Goal: Communication & Community: Participate in discussion

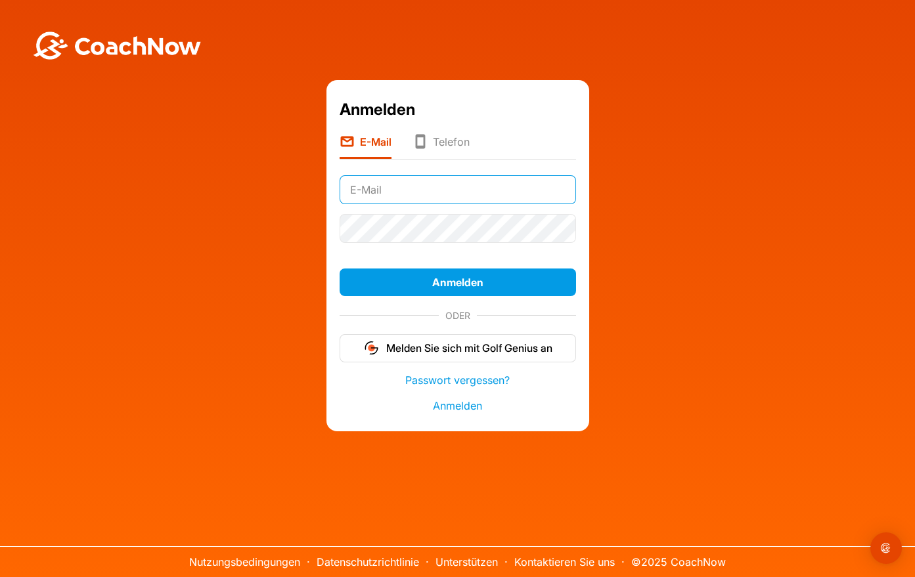
type input "[EMAIL_ADDRESS][DOMAIN_NAME]"
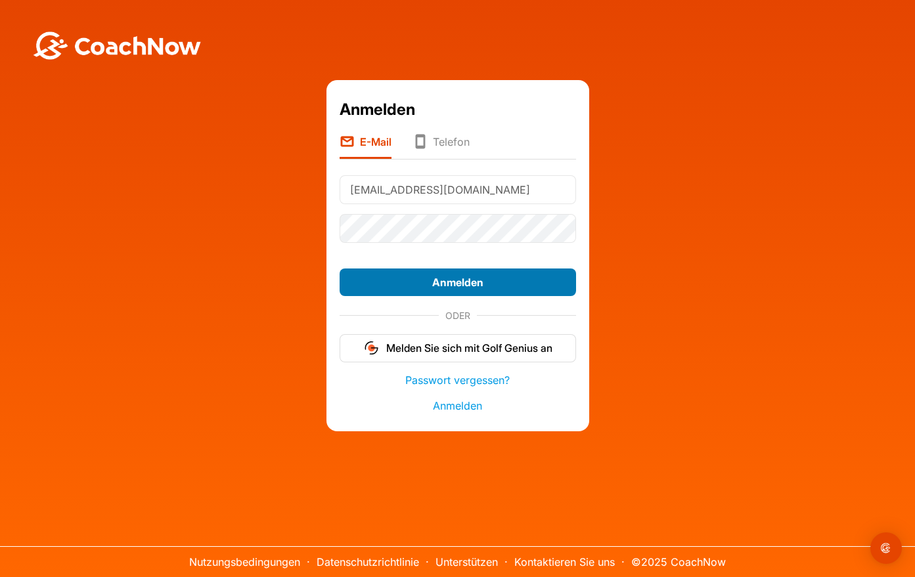
click at [464, 283] on button "Anmelden" at bounding box center [458, 283] width 236 height 28
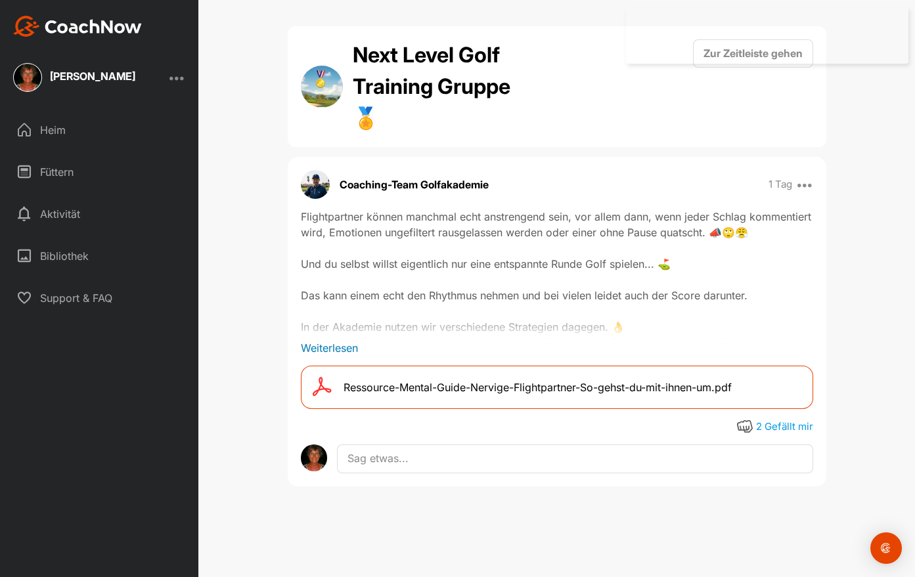
click at [428, 386] on span "Ressource-Mental-Guide-Nervige-Flightpartner-So-gehst-du-mit-ihnen-um.pdf" at bounding box center [538, 388] width 388 height 16
click at [51, 127] on font "Heim" at bounding box center [53, 130] width 26 height 11
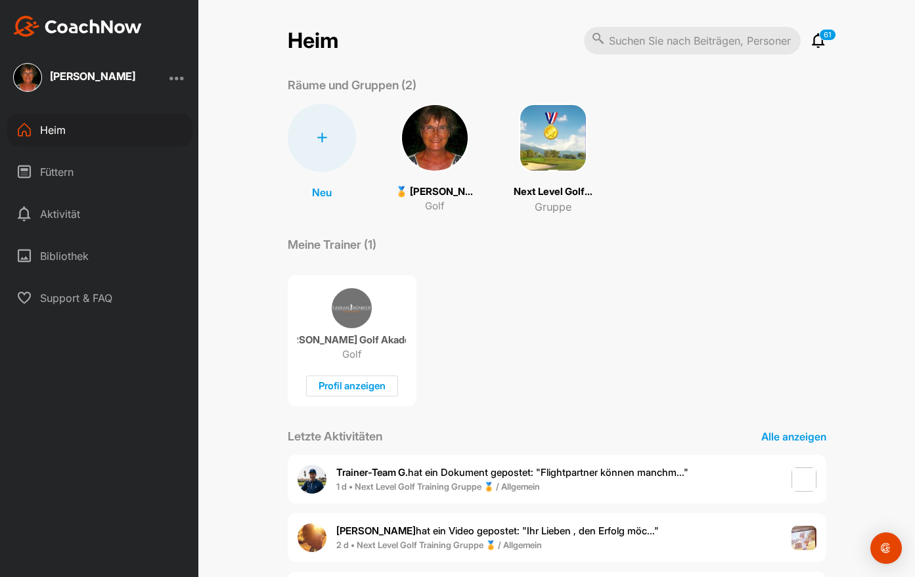
click at [430, 148] on img at bounding box center [435, 138] width 68 height 68
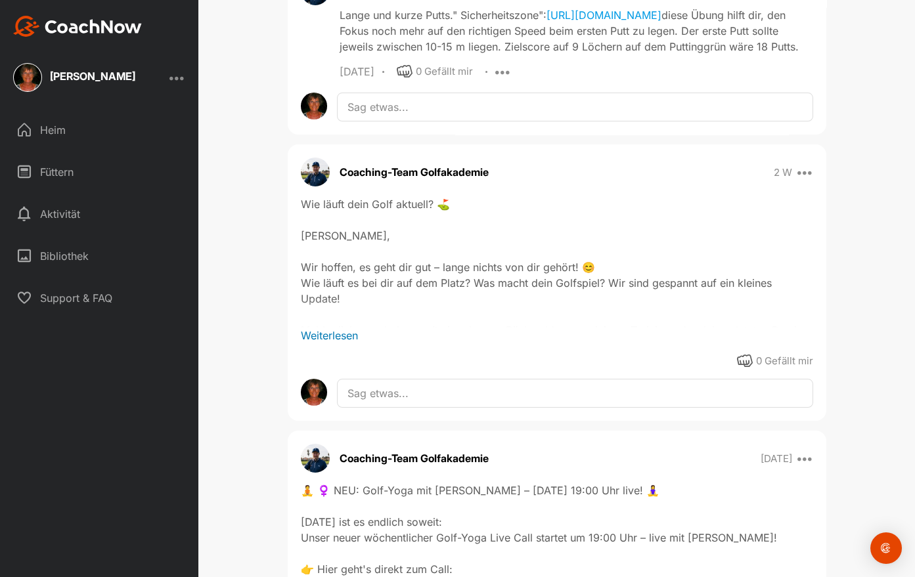
scroll to position [963, 0]
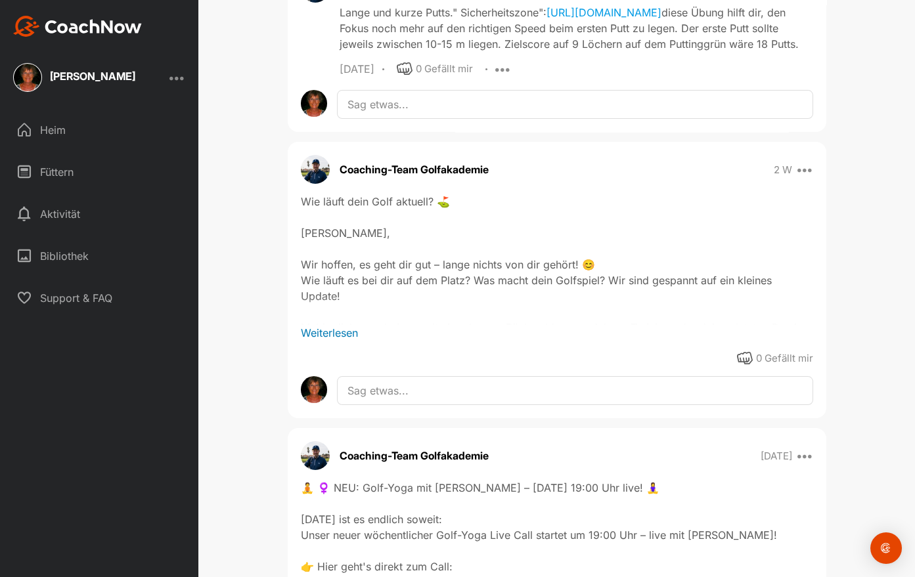
click at [329, 341] on p "Weiterlesen" at bounding box center [557, 333] width 512 height 16
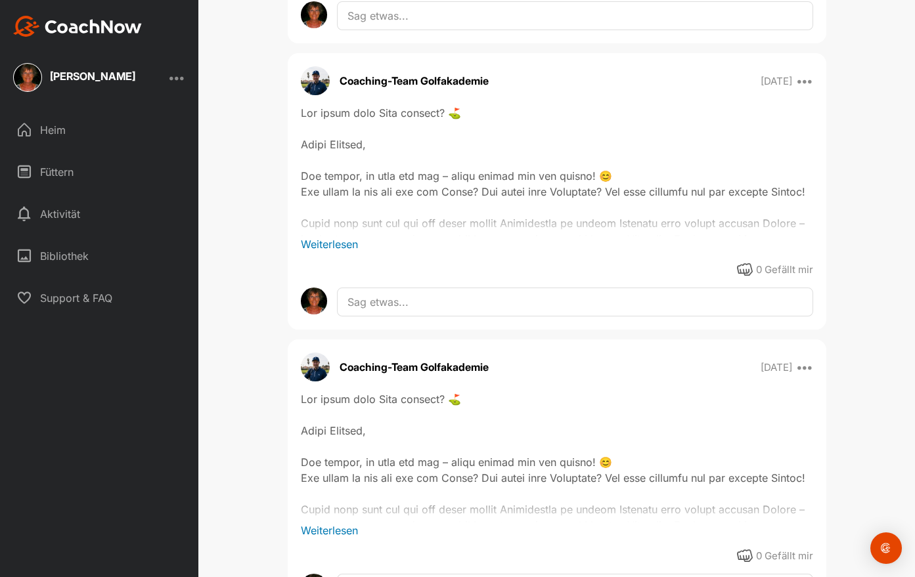
scroll to position [1769, 0]
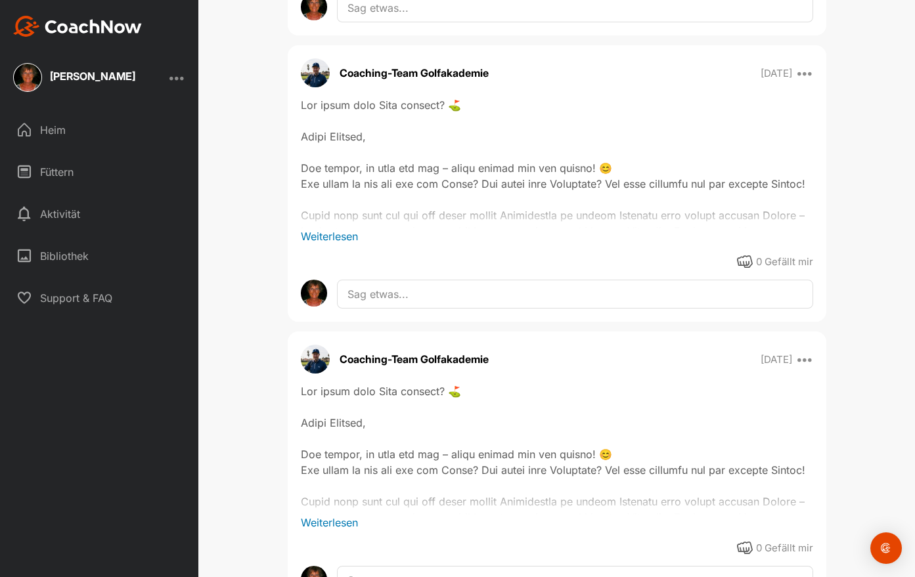
click at [337, 238] on p "Weiterlesen" at bounding box center [557, 237] width 512 height 16
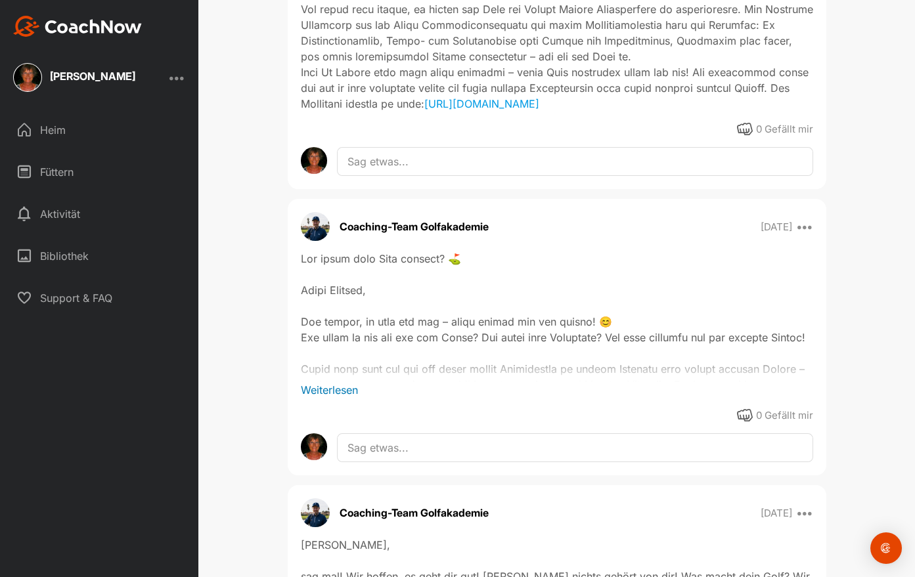
scroll to position [2154, 0]
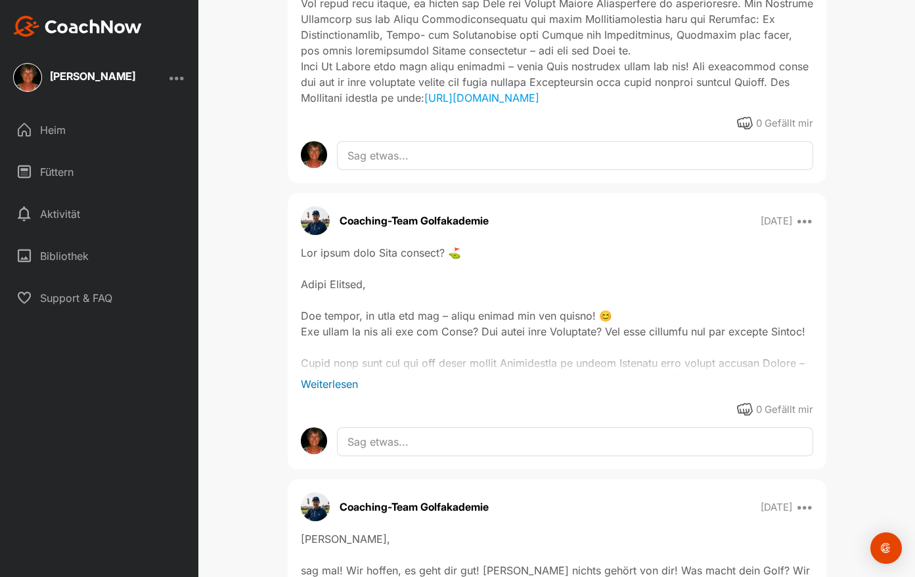
click at [324, 390] on p "Weiterlesen" at bounding box center [557, 384] width 512 height 16
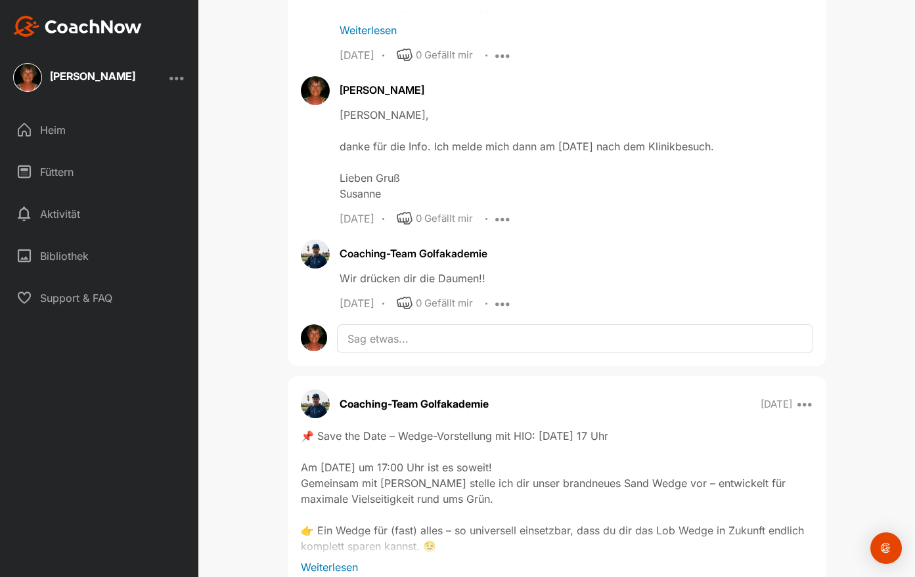
scroll to position [3293, 0]
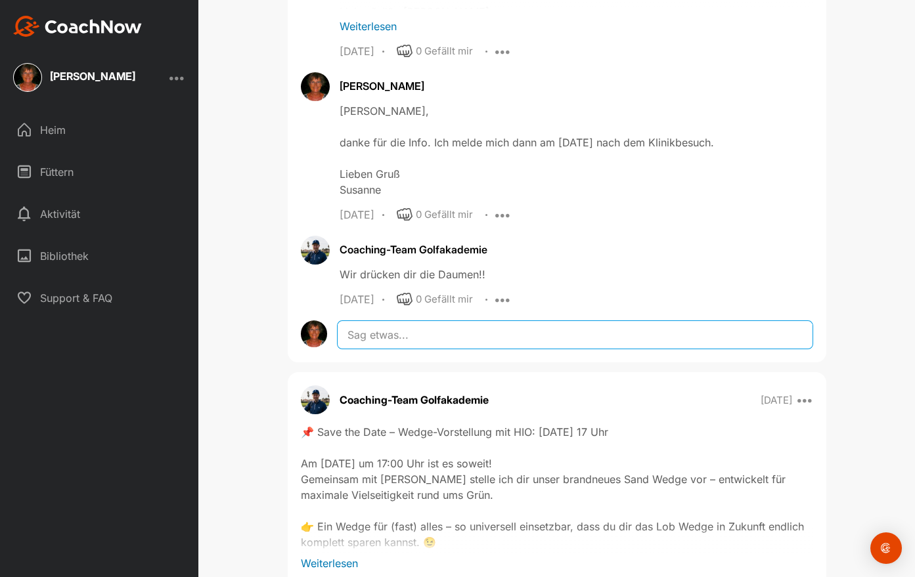
click at [347, 338] on textarea at bounding box center [575, 335] width 476 height 29
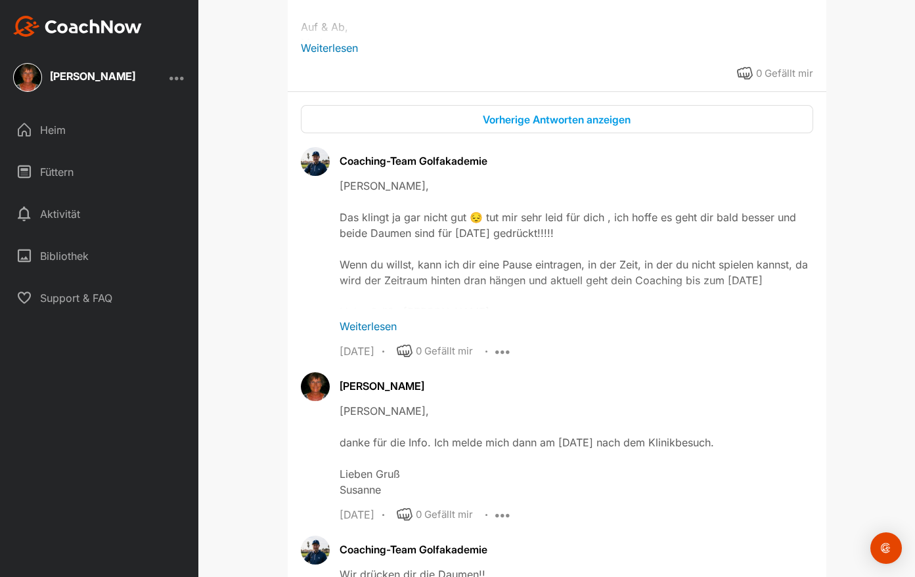
scroll to position [2943, 0]
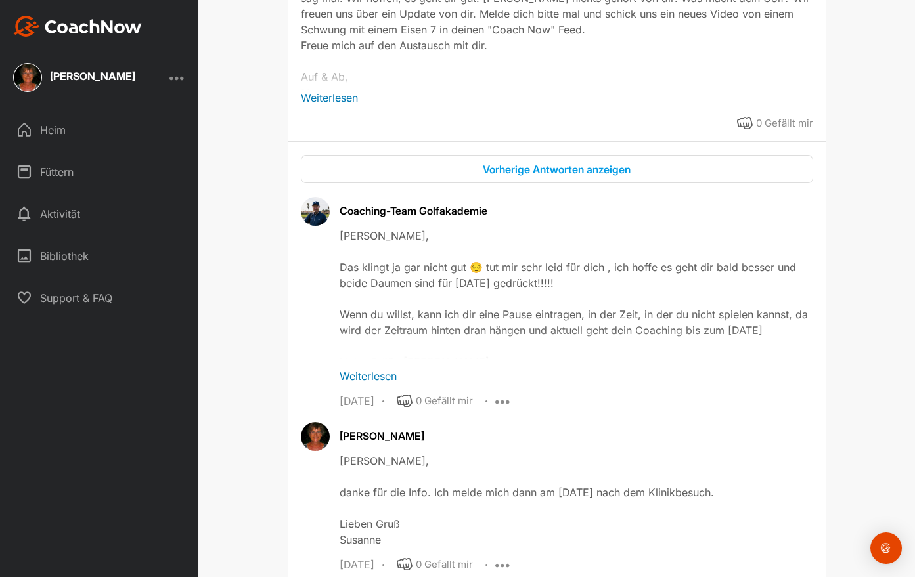
click at [352, 383] on p "Weiterlesen" at bounding box center [577, 376] width 474 height 16
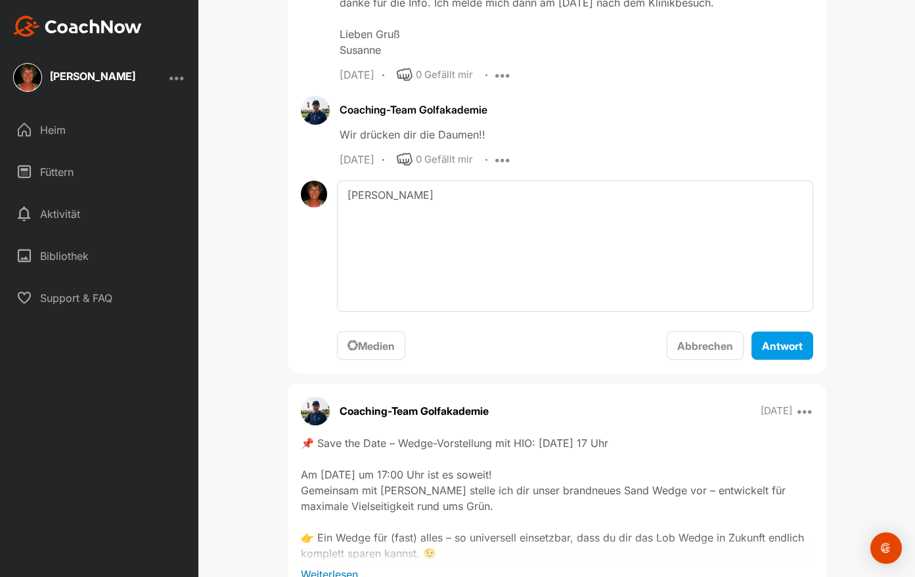
scroll to position [3433, 0]
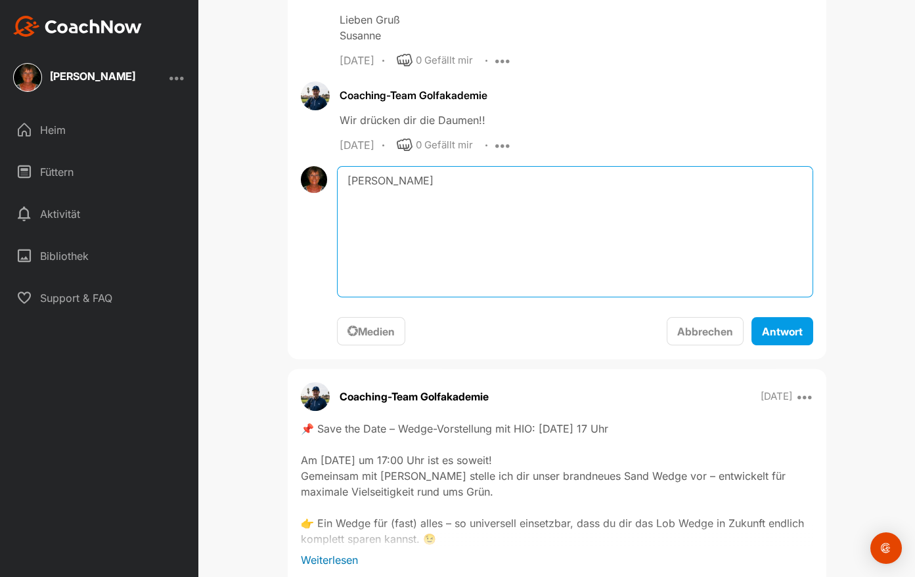
click at [409, 190] on textarea "[PERSON_NAME]" at bounding box center [575, 231] width 476 height 131
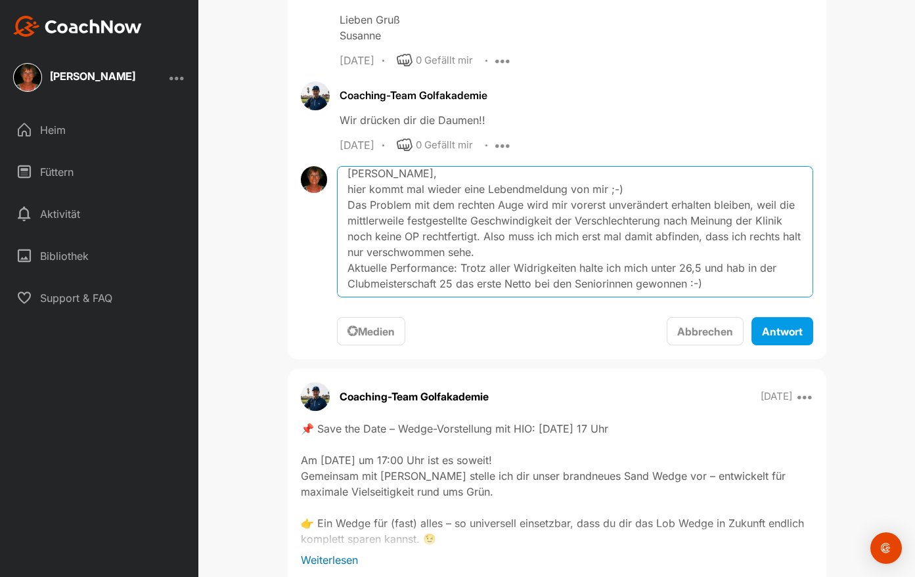
scroll to position [32, 0]
click at [344, 250] on textarea "[PERSON_NAME], hier kommt mal wieder eine Lebendmeldung von mir ;-) Das Problem…" at bounding box center [575, 231] width 476 height 131
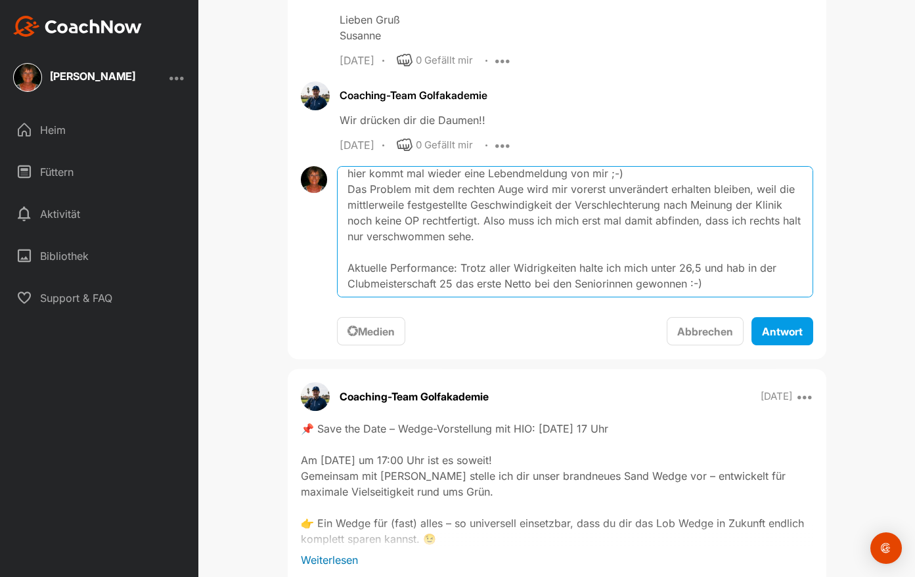
scroll to position [54, 0]
click at [512, 206] on textarea "[PERSON_NAME], hier kommt mal wieder eine Lebendmeldung von mir ;-) Das Problem…" at bounding box center [575, 231] width 476 height 131
click at [346, 278] on textarea "[PERSON_NAME], hier kommt mal wieder eine Lebendmeldung von mir ;-) Das Problem…" at bounding box center [575, 231] width 476 height 131
click at [351, 287] on textarea "[PERSON_NAME], hier kommt mal wieder eine Lebendmeldung von mir ;-) Das Problem…" at bounding box center [575, 231] width 476 height 131
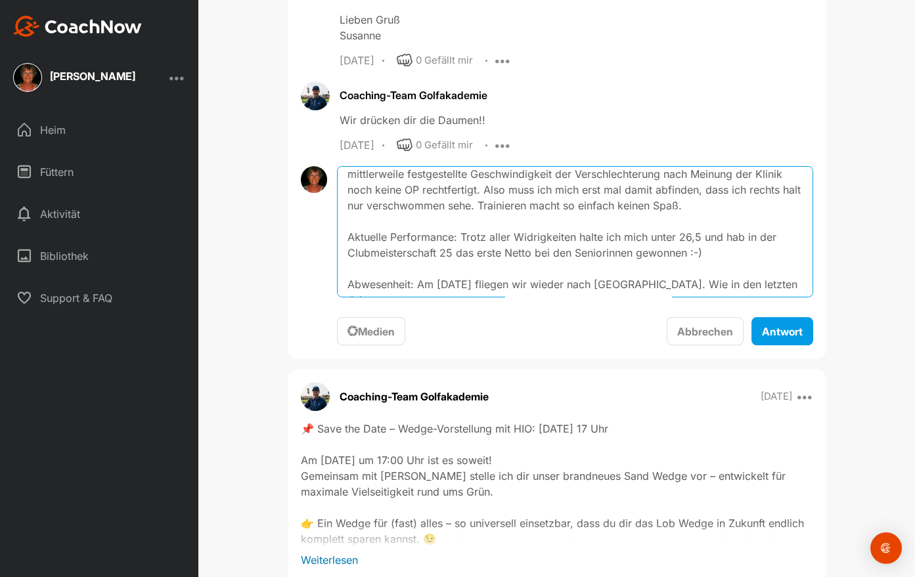
scroll to position [63, 0]
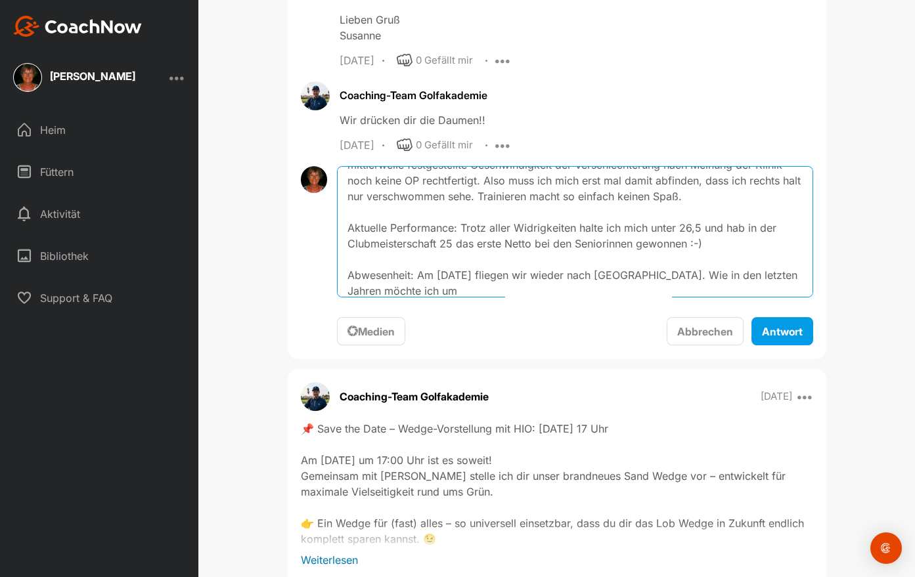
click at [585, 281] on textarea "[PERSON_NAME], hier kommt mal wieder eine Lebendmeldung von mir ;-) Das Problem…" at bounding box center [575, 231] width 476 height 131
click at [654, 280] on textarea "[PERSON_NAME], hier kommt mal wieder eine Lebendmeldung von mir ;-) Das Problem…" at bounding box center [575, 231] width 476 height 131
click at [687, 294] on textarea "[PERSON_NAME], hier kommt mal wieder eine Lebendmeldung von mir ;-) Das Problem…" at bounding box center [575, 231] width 476 height 131
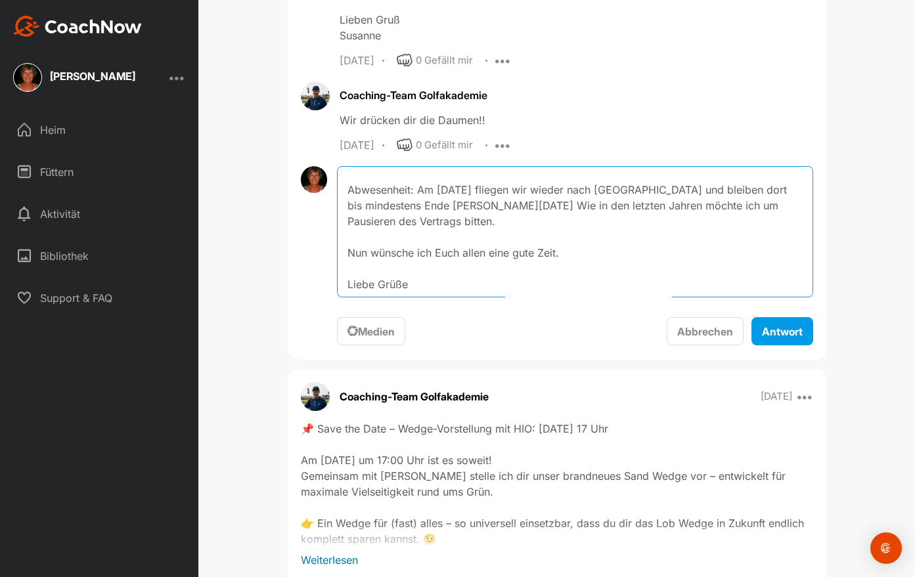
scroll to position [158, 0]
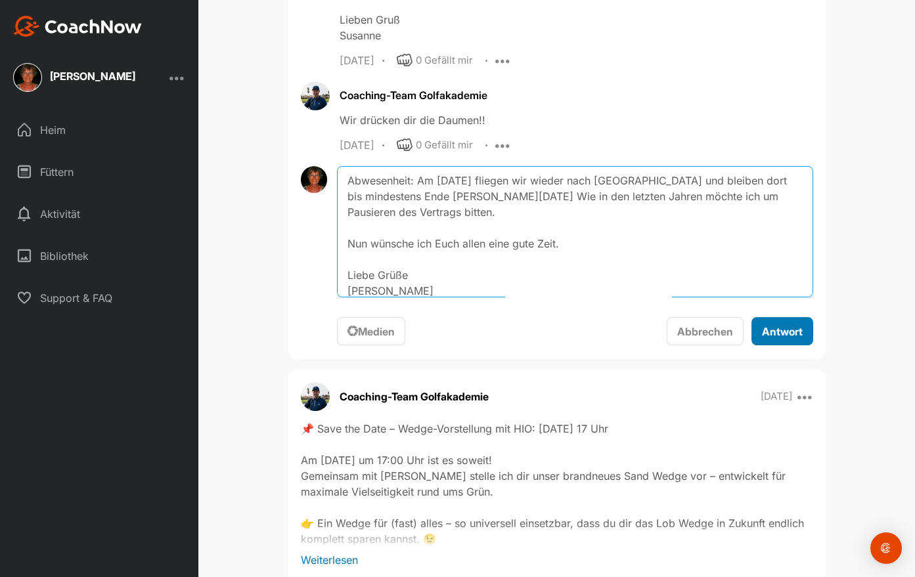
type textarea "[PERSON_NAME], hier kommt mal wieder eine Lebendmeldung von mir ;-) Das Problem…"
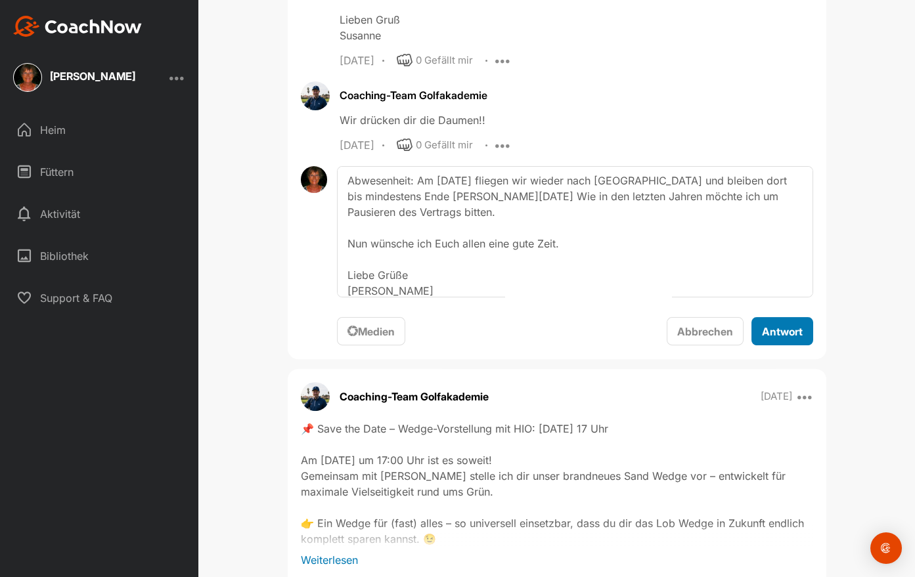
click at [778, 333] on span "Antwort" at bounding box center [782, 331] width 41 height 13
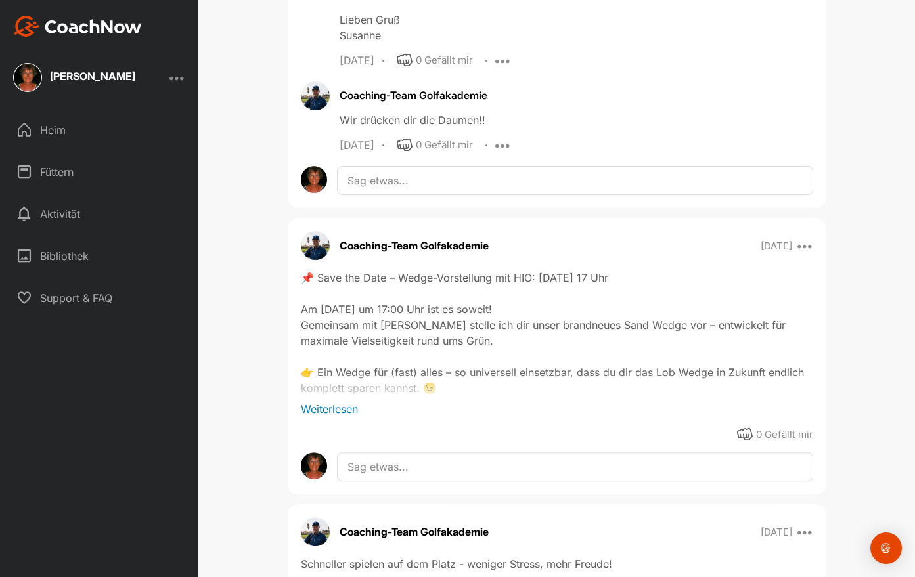
scroll to position [0, 0]
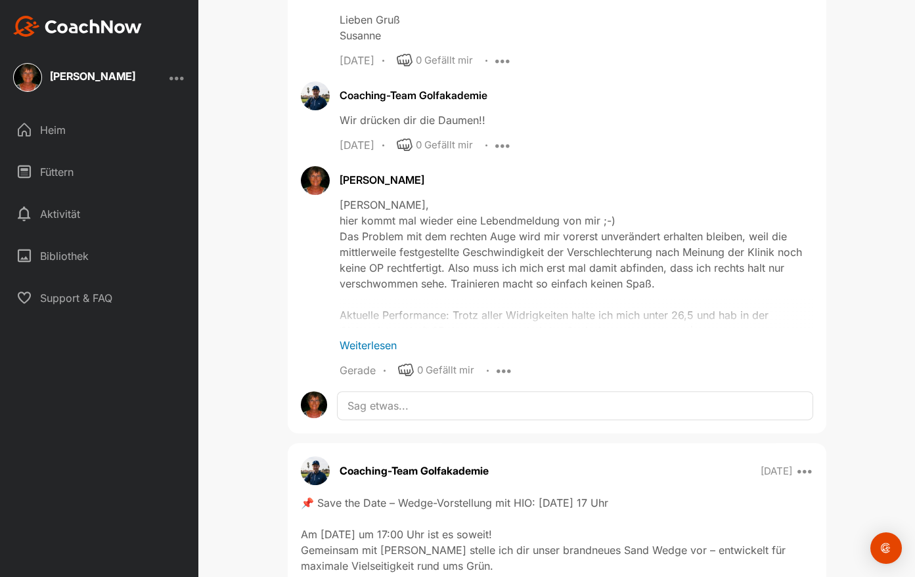
click at [58, 253] on font "Bibliothek" at bounding box center [64, 256] width 49 height 11
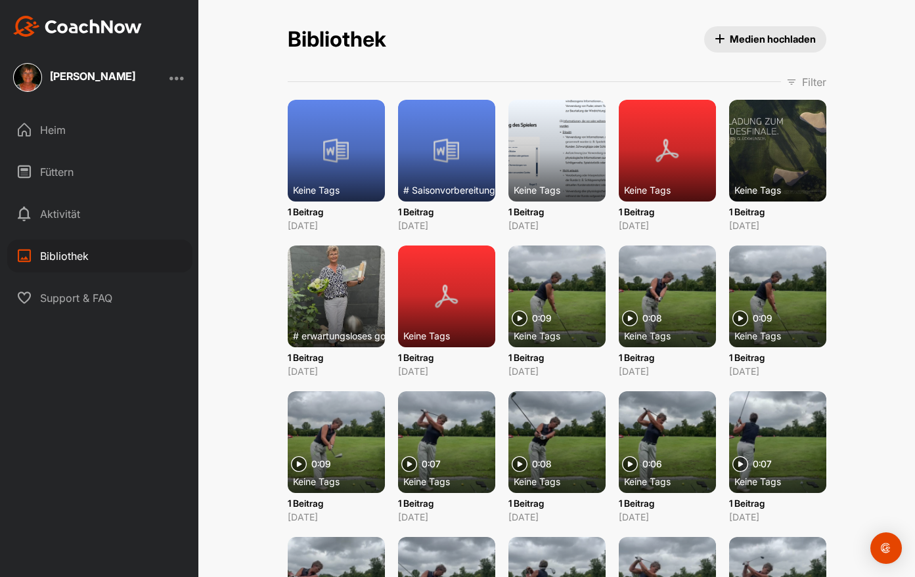
click at [55, 131] on font "Heim" at bounding box center [53, 130] width 26 height 11
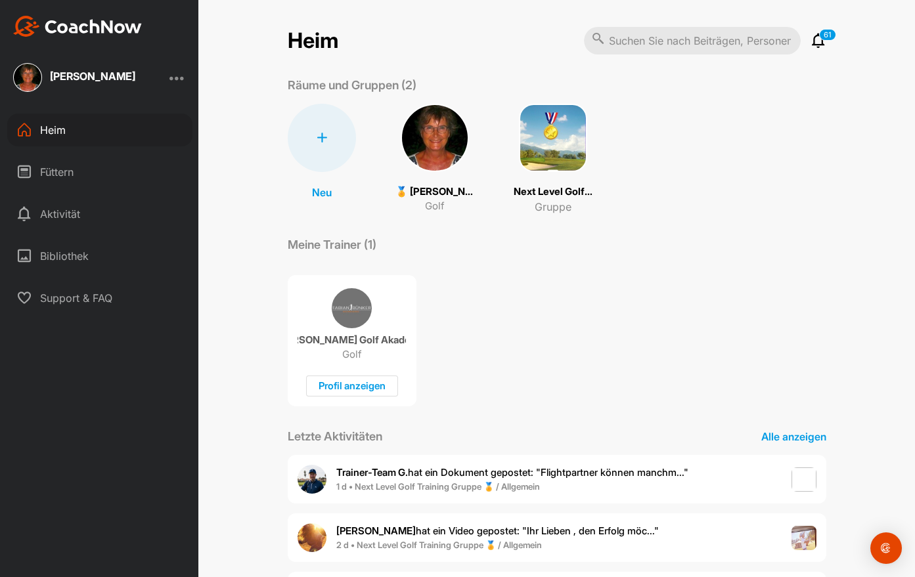
click at [812, 37] on icon at bounding box center [819, 41] width 16 height 16
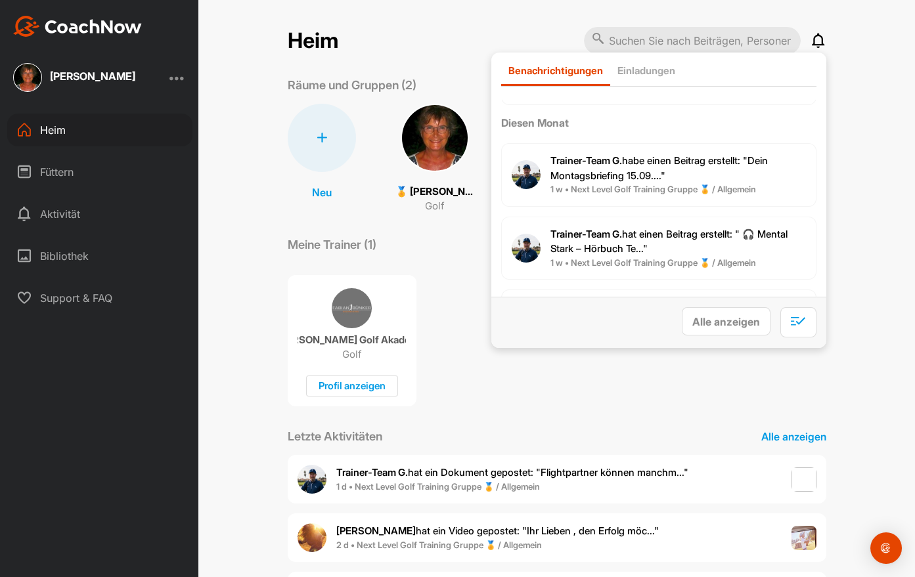
scroll to position [315, 0]
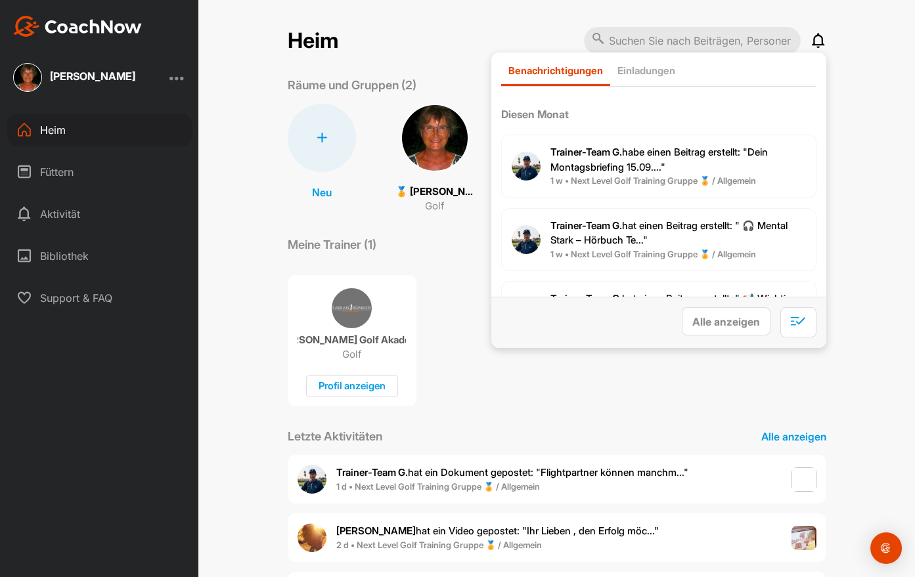
click at [626, 225] on span "Trainer-Team G. hat einen Beitrag erstellt: " 🎧 Mental Stark – Hörbuch Te..."" at bounding box center [668, 233] width 237 height 28
